Goal: Transaction & Acquisition: Purchase product/service

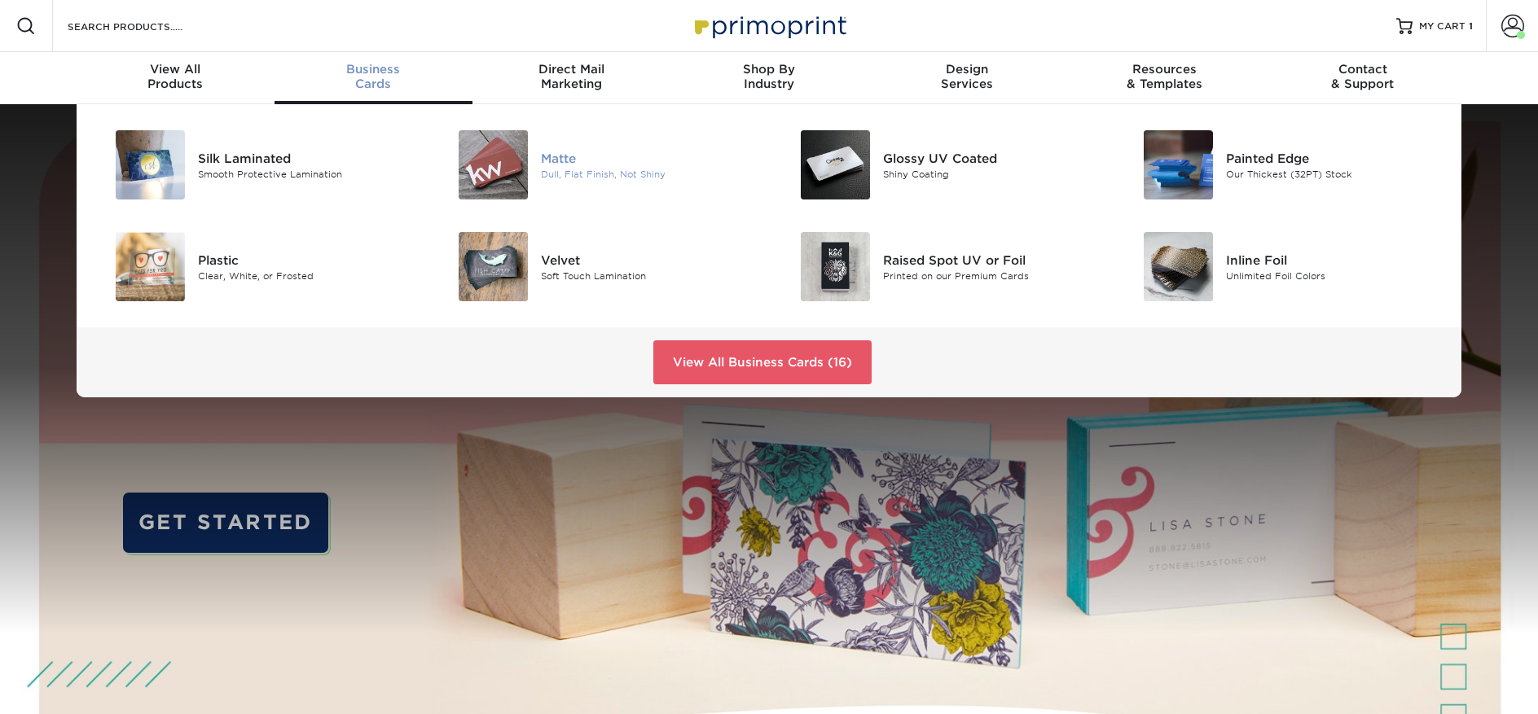
click at [565, 151] on div "Matte" at bounding box center [649, 158] width 216 height 18
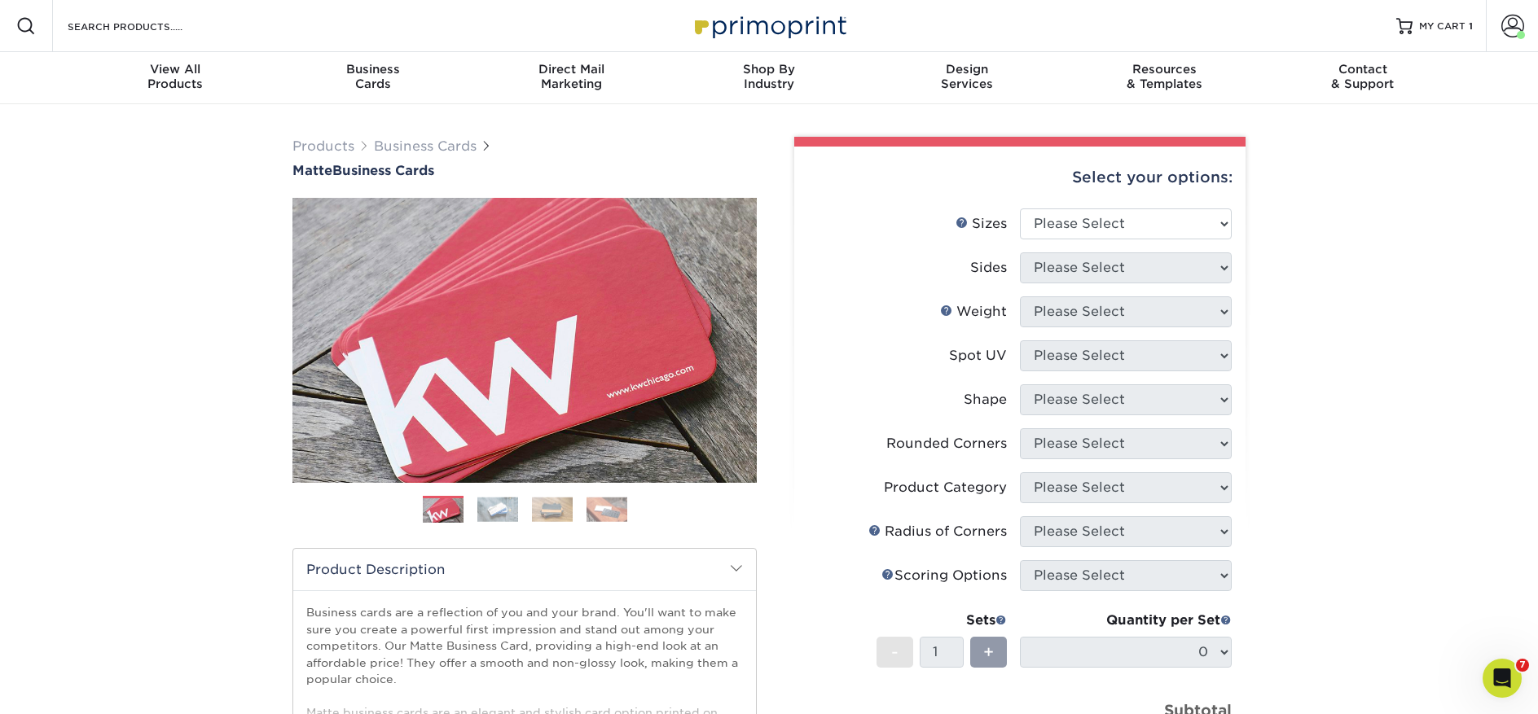
click at [1111, 207] on div "Select your options:" at bounding box center [1019, 178] width 425 height 62
click at [1110, 213] on select "Please Select 1.5" x 3.5" - Mini 1.75" x 3.5" - Mini 2" x 2" - Square 2" x 3" -…" at bounding box center [1126, 224] width 212 height 31
select select "2.00x3.50"
click at [1020, 209] on select "Please Select 1.5" x 3.5" - Mini 1.75" x 3.5" - Mini 2" x 2" - Square 2" x 3" -…" at bounding box center [1126, 224] width 212 height 31
click at [1059, 279] on select "Please Select Print Both Sides Print Front Only" at bounding box center [1126, 268] width 212 height 31
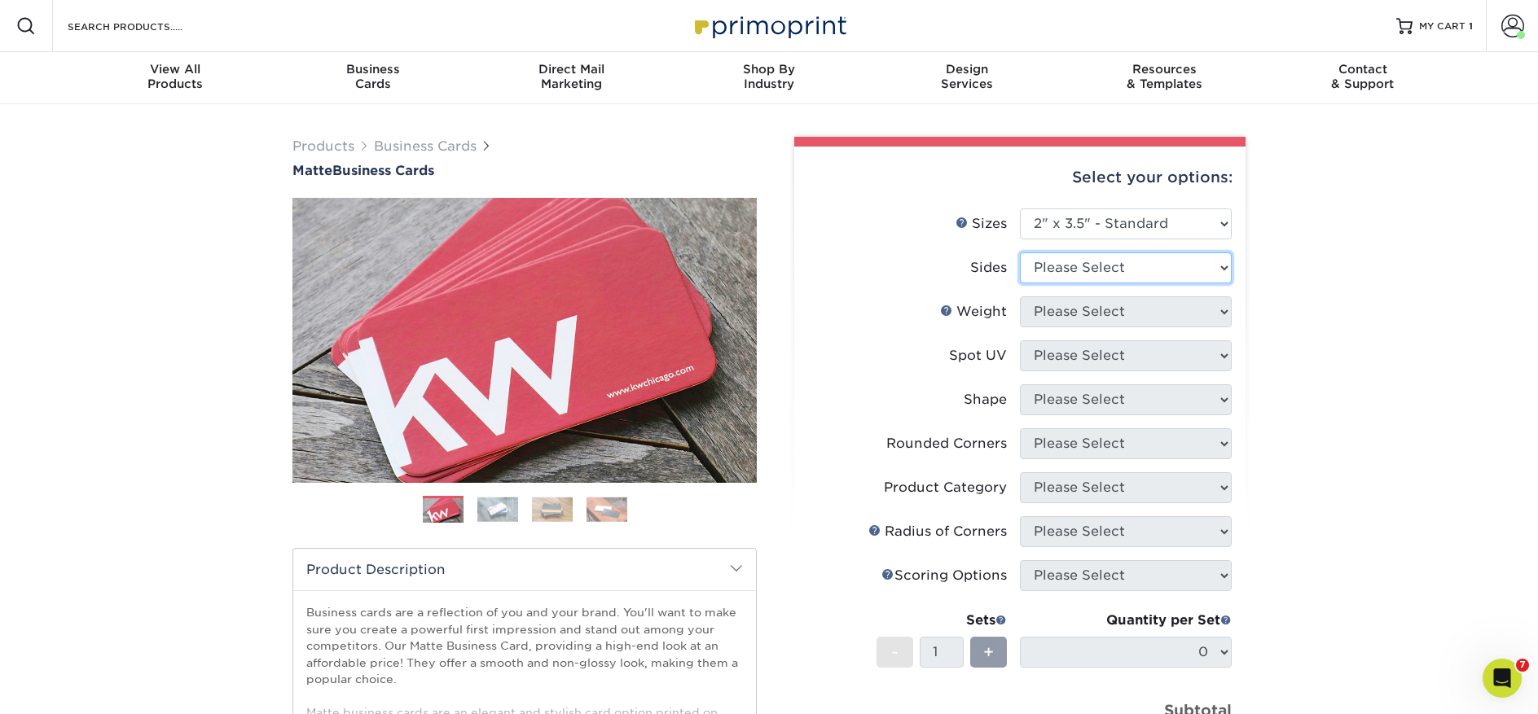
select select "13abbda7-1d64-4f25-8bb2-c179b224825d"
click at [1020, 253] on select "Please Select Print Both Sides Print Front Only" at bounding box center [1126, 268] width 212 height 31
click at [1043, 307] on select "Please Select" at bounding box center [1126, 311] width 212 height 31
select select "16PT"
click at [1020, 296] on select "Please Select 16PT 14PT" at bounding box center [1126, 311] width 212 height 31
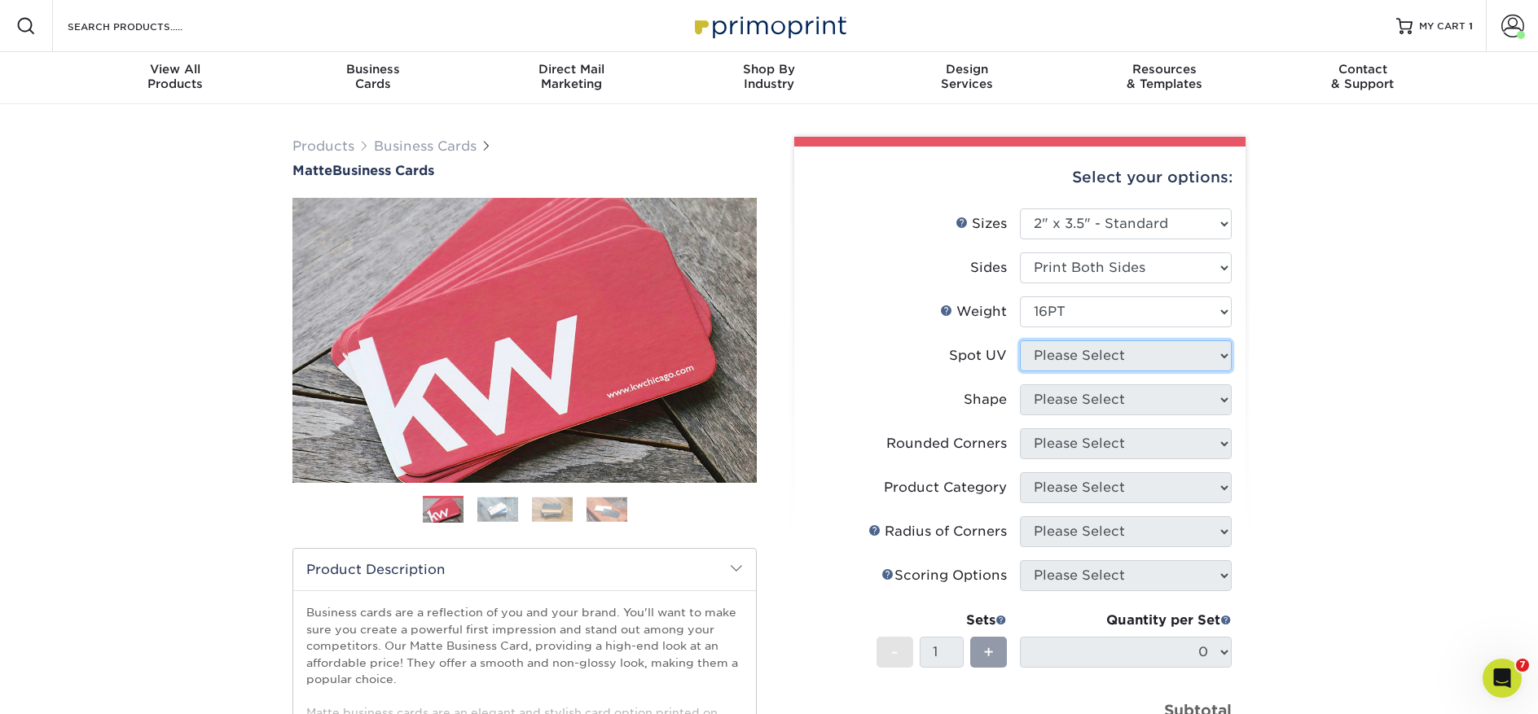
click at [1050, 355] on select "Please Select No Spot UV Front and Back (Both Sides) Front Only Back Only" at bounding box center [1126, 355] width 212 height 31
select select "3"
click at [1020, 340] on select "Please Select No Spot UV Front and Back (Both Sides) Front Only Back Only" at bounding box center [1126, 355] width 212 height 31
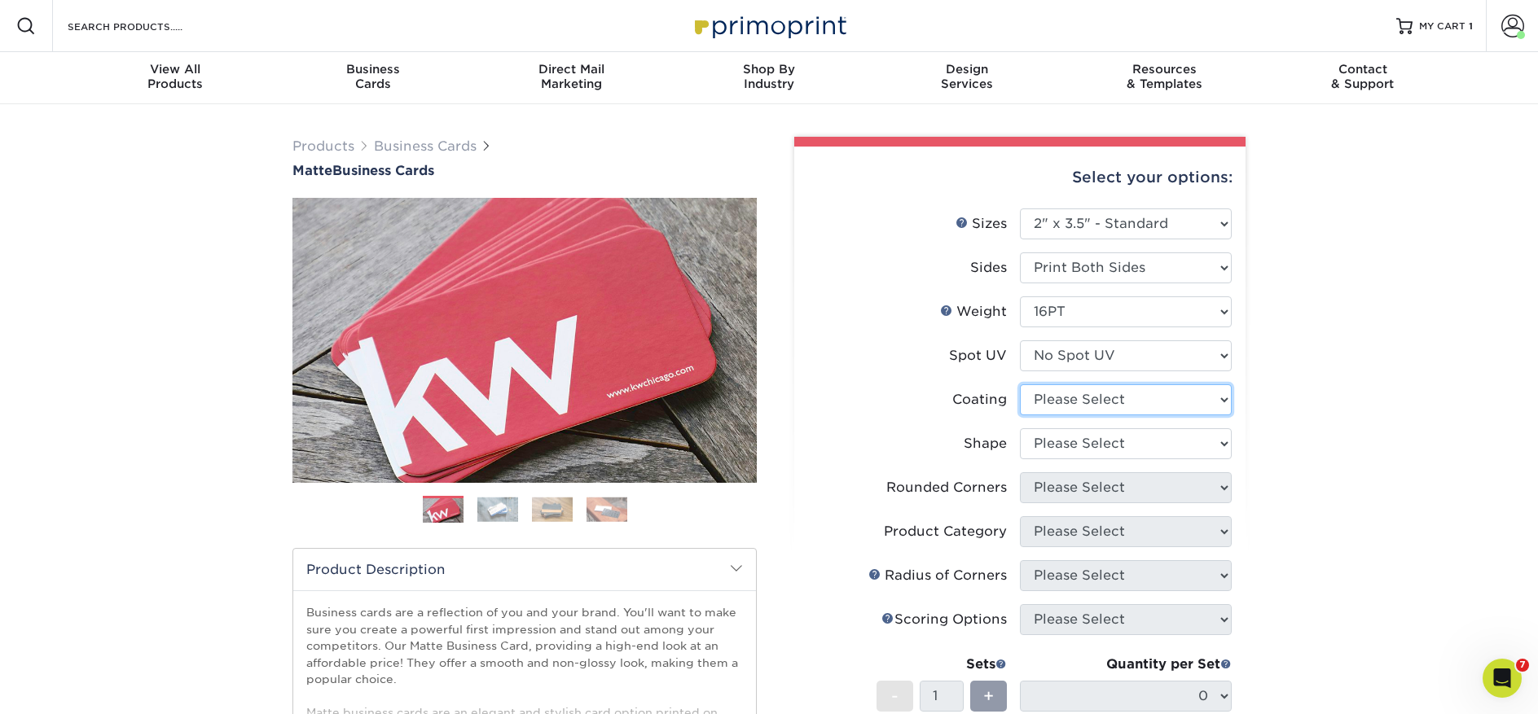
click at [1063, 402] on select at bounding box center [1126, 399] width 212 height 31
select select "121bb7b5-3b4d-429f-bd8d-bbf80e953313"
click at [1020, 384] on select at bounding box center [1126, 399] width 212 height 31
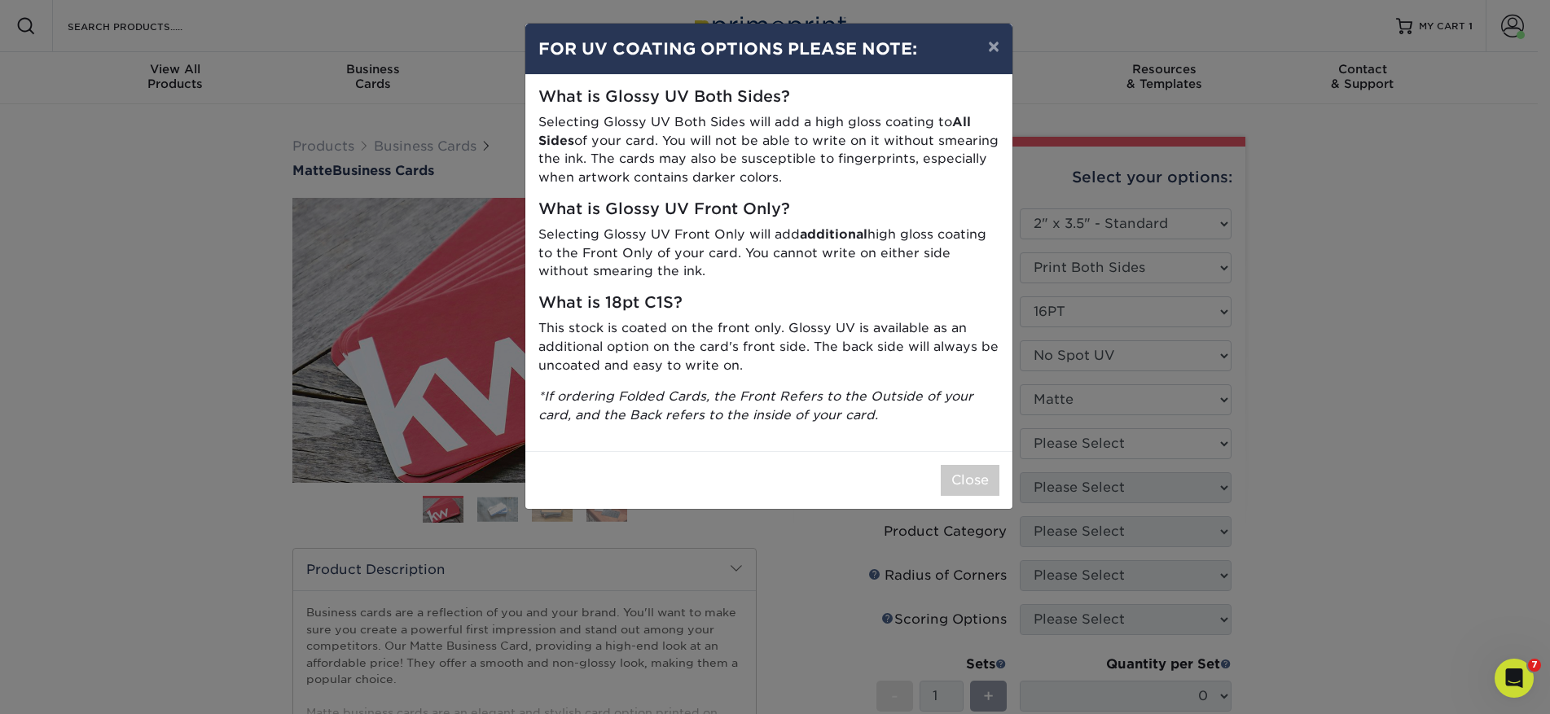
click at [1078, 436] on div "× FOR UV COATING OPTIONS PLEASE NOTE: What is Glossy UV Both Sides? Selecting G…" at bounding box center [775, 357] width 1550 height 714
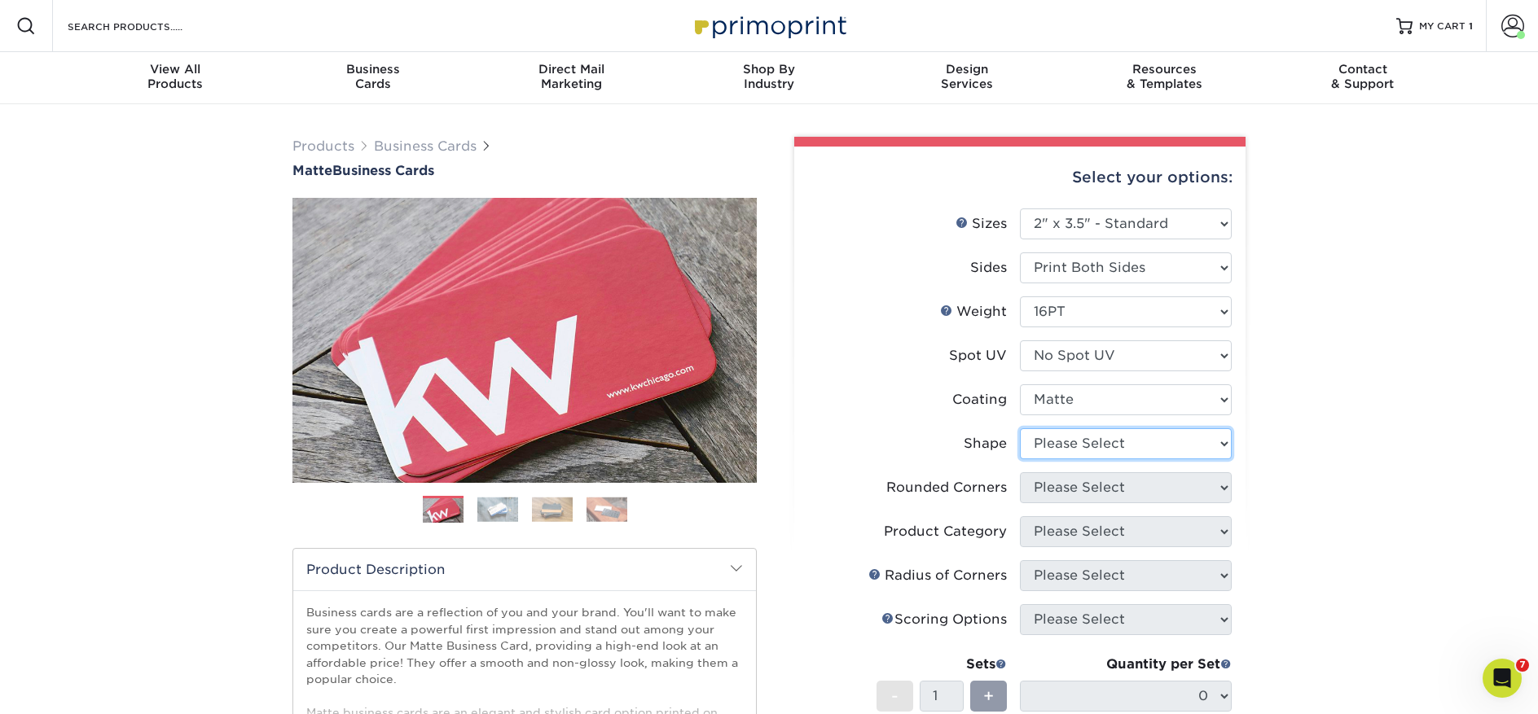
click at [1080, 434] on select "Please Select Standard Oval" at bounding box center [1126, 443] width 212 height 31
select select "standard"
click at [1020, 428] on select "Please Select Standard Oval" at bounding box center [1126, 443] width 212 height 31
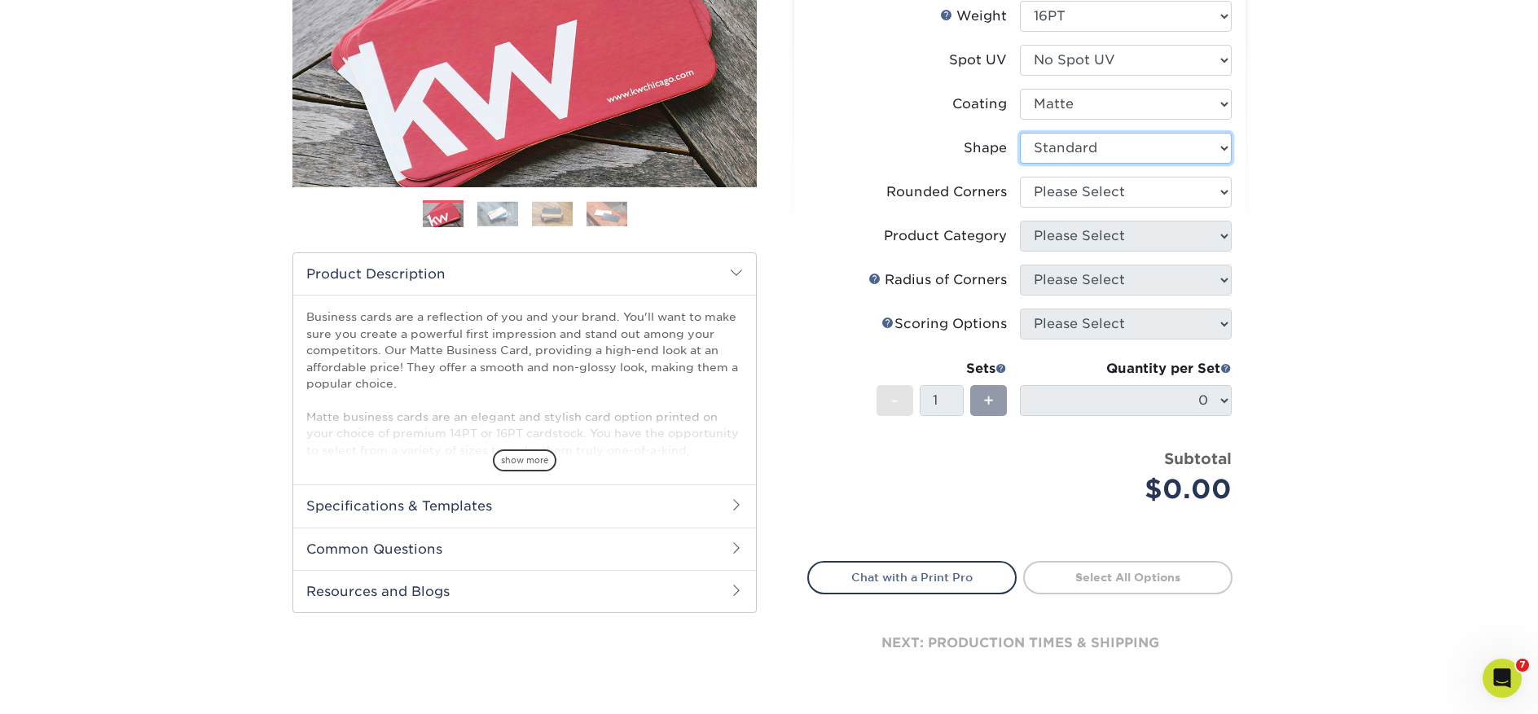
scroll to position [304, 0]
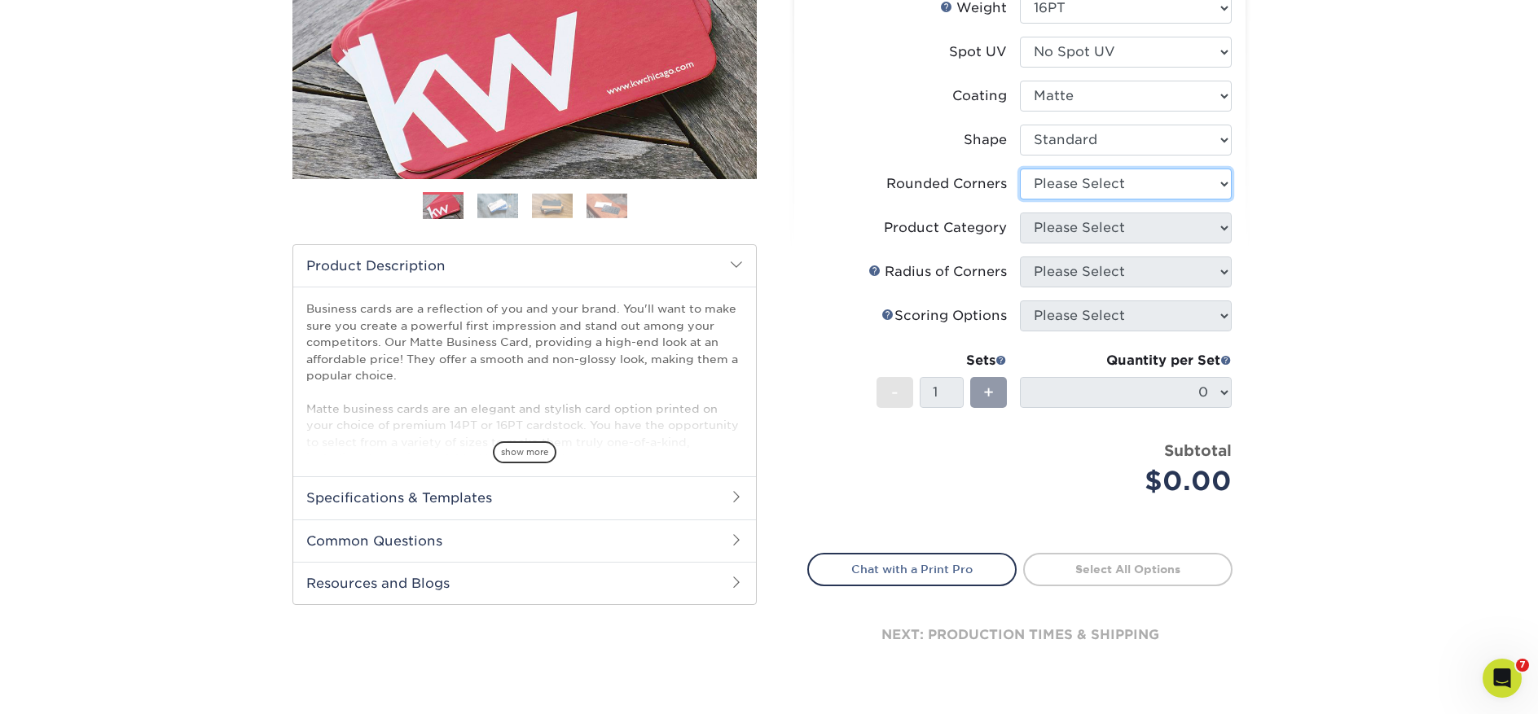
click at [1083, 174] on select "Please Select Yes - Round 2 Corners Yes - Round 4 Corners No" at bounding box center [1126, 184] width 212 height 31
select select "0"
click at [1020, 169] on select "Please Select Yes - Round 2 Corners Yes - Round 4 Corners No" at bounding box center [1126, 184] width 212 height 31
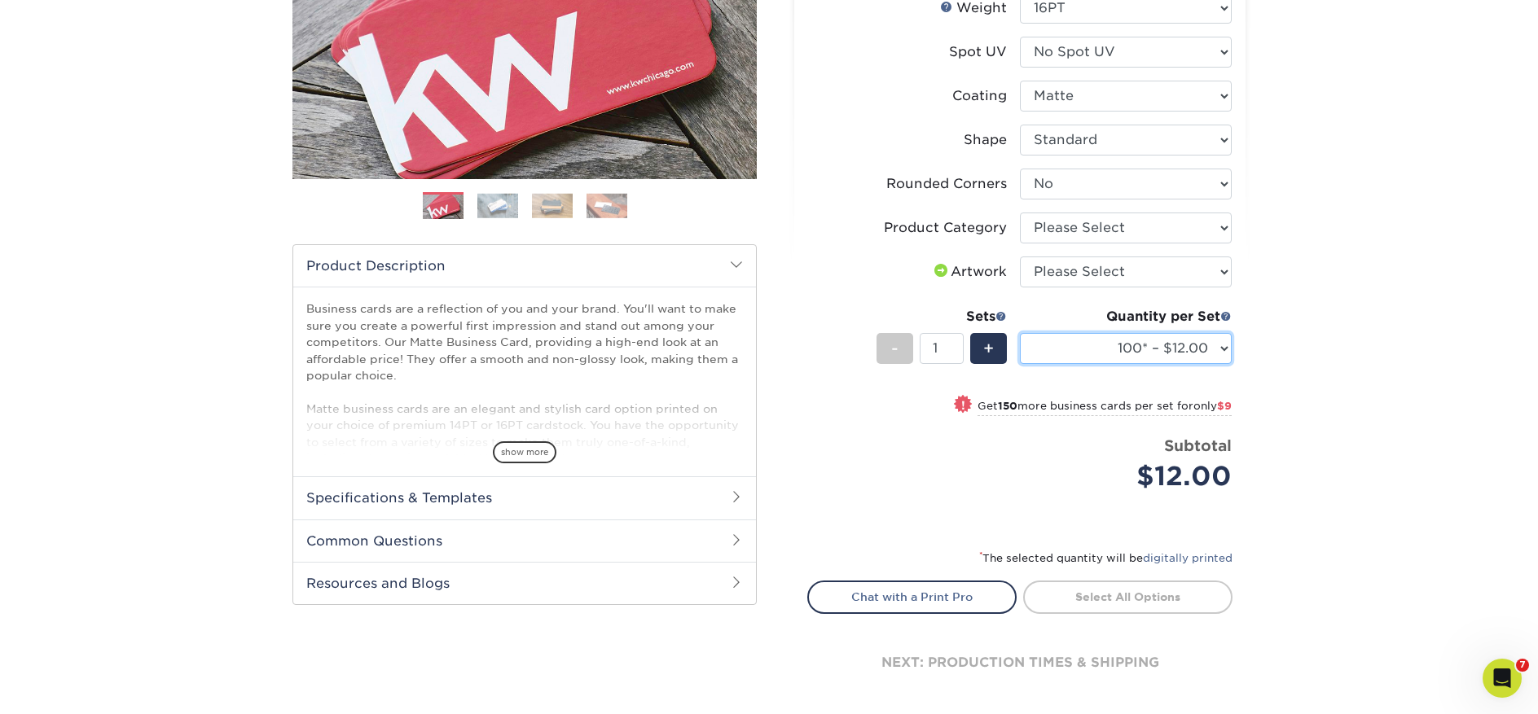
click at [1098, 349] on select "100* – $12.00 250* – $21.00 500 – $42.00 1000 – $53.00 (free shipping*) 2500 – …" at bounding box center [1126, 348] width 212 height 31
select select "250* – $21.00"
click at [1020, 333] on select "100* – $12.00 250* – $21.00 500 – $42.00 1000 – $53.00 (free shipping*) 2500 – …" at bounding box center [1126, 348] width 212 height 31
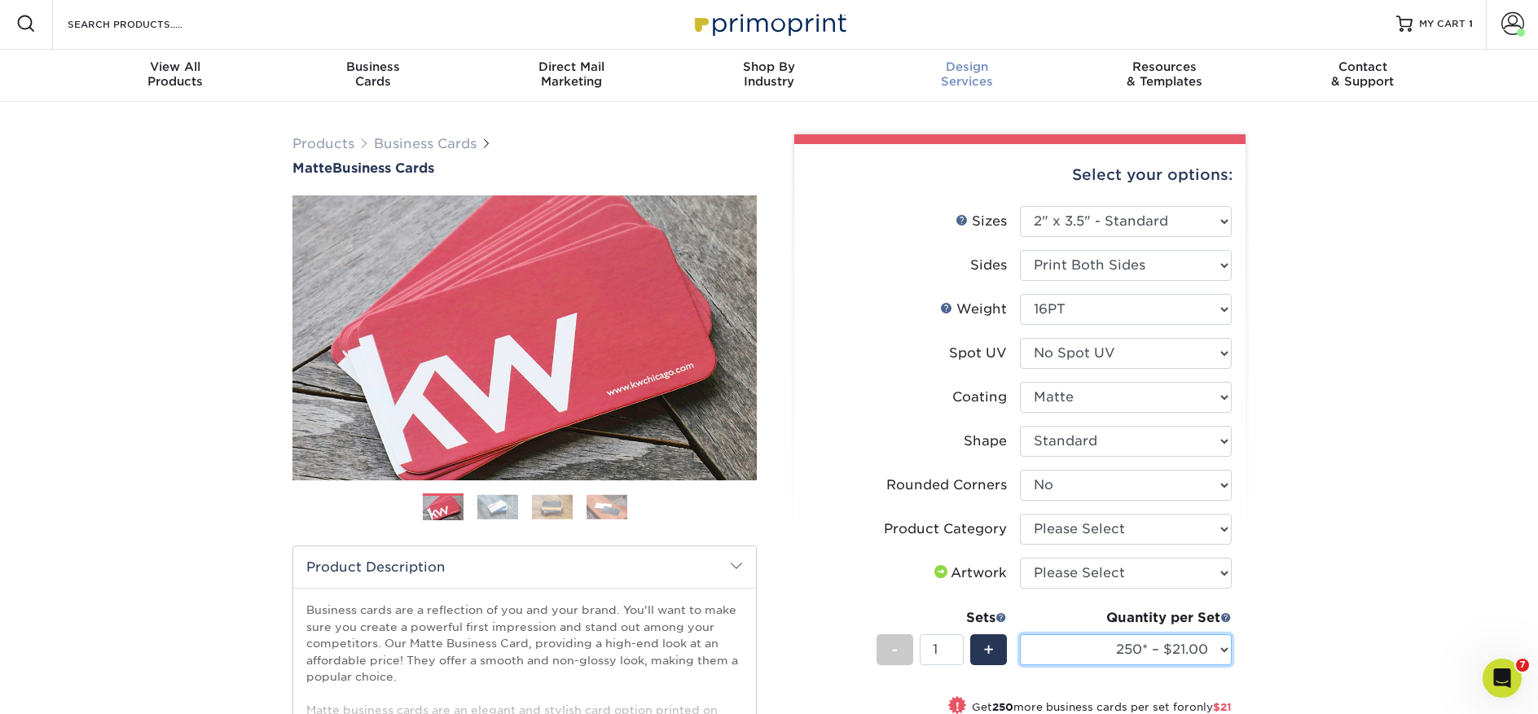
scroll to position [0, 0]
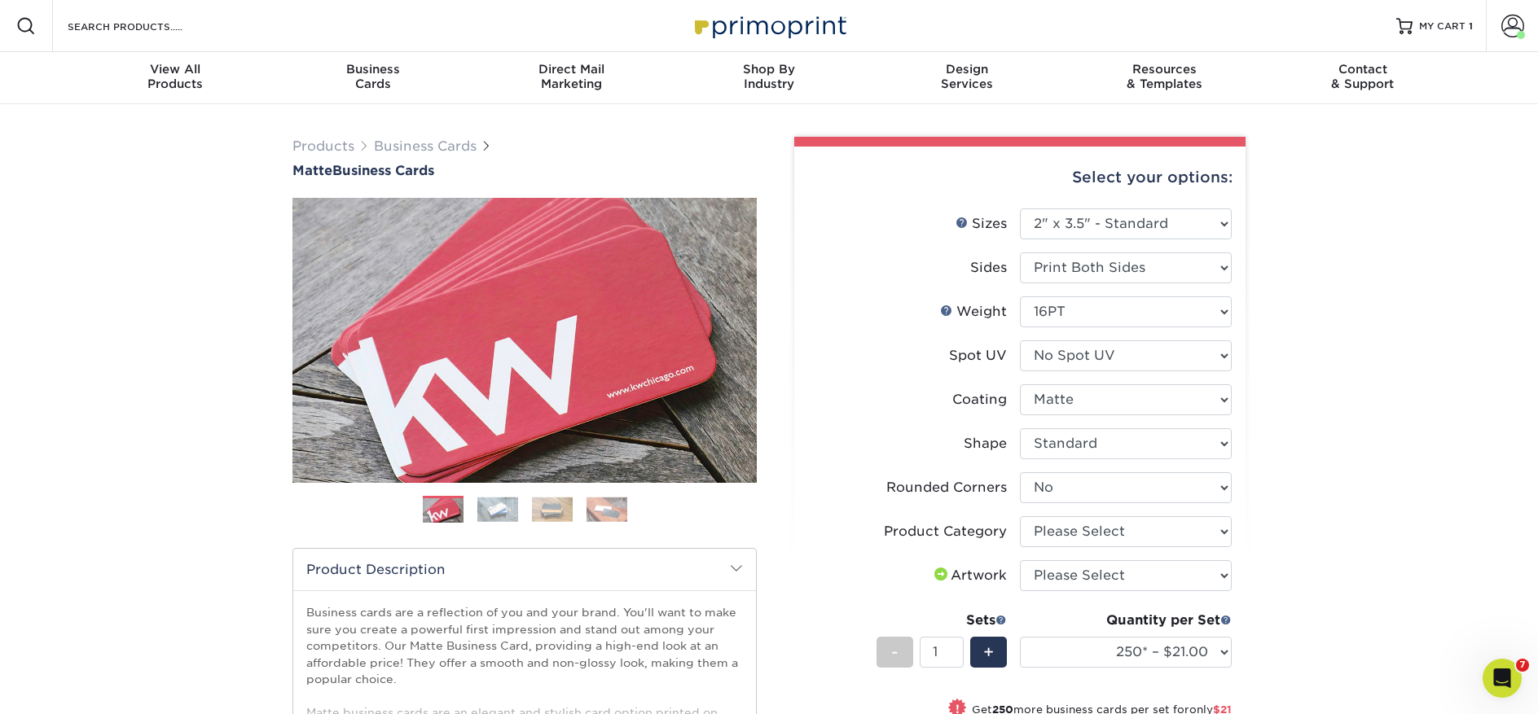
click at [819, 36] on img at bounding box center [768, 25] width 163 height 35
